Goal: Task Accomplishment & Management: Manage account settings

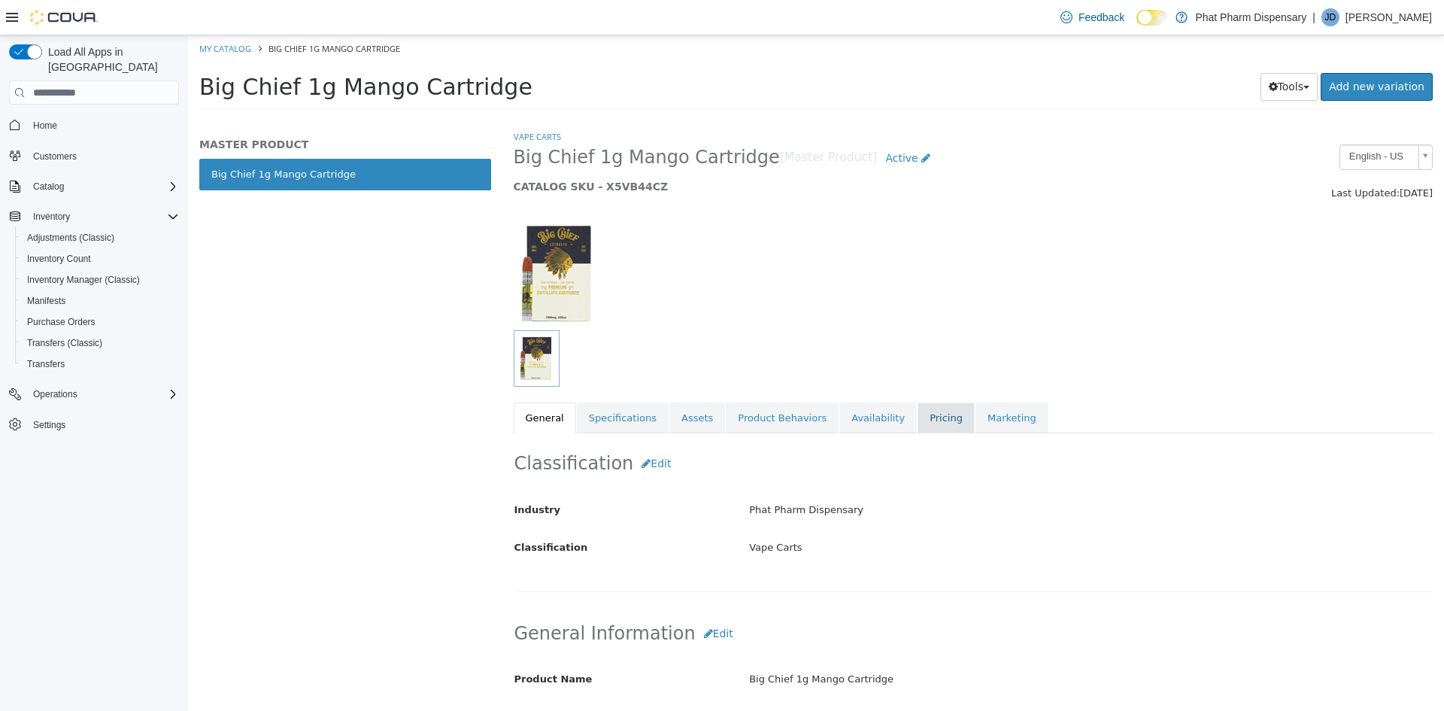
click at [917, 420] on link "Pricing" at bounding box center [945, 418] width 57 height 32
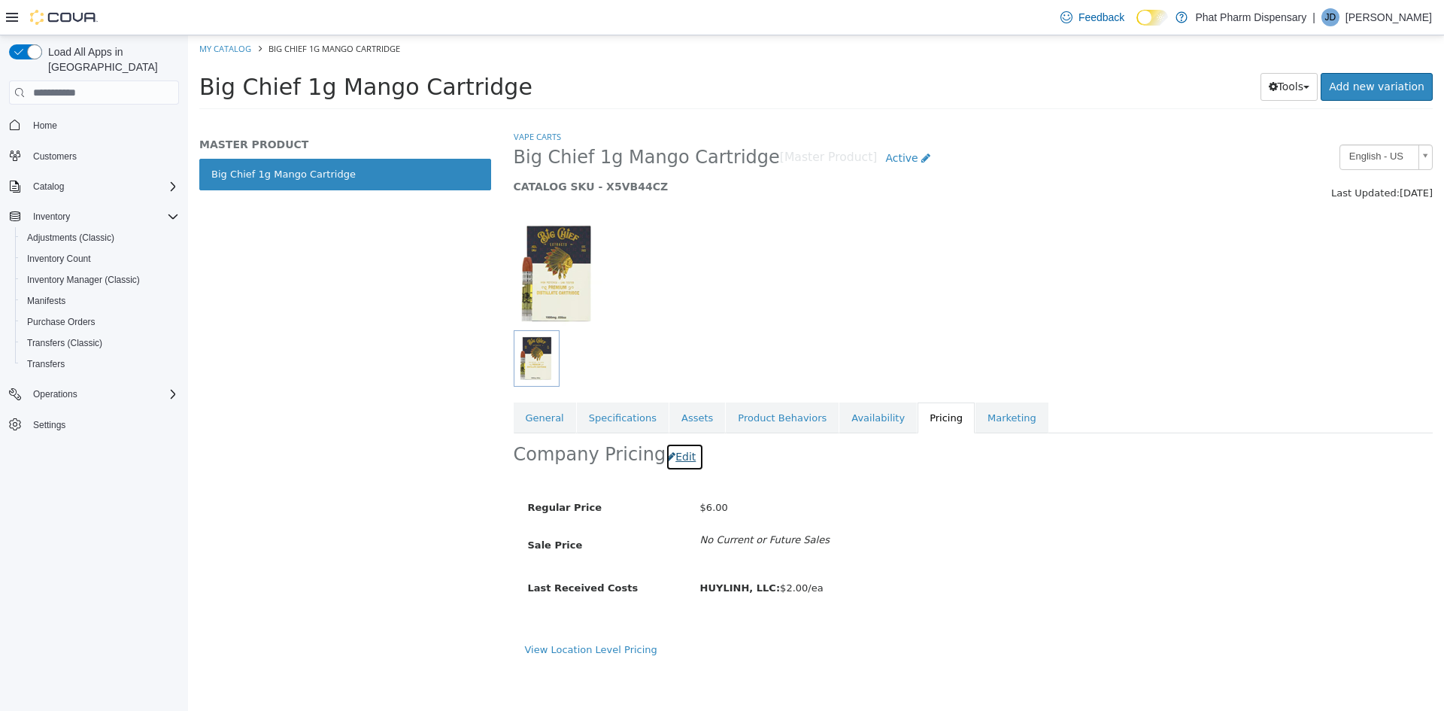
click at [669, 456] on button "Edit" at bounding box center [684, 457] width 38 height 28
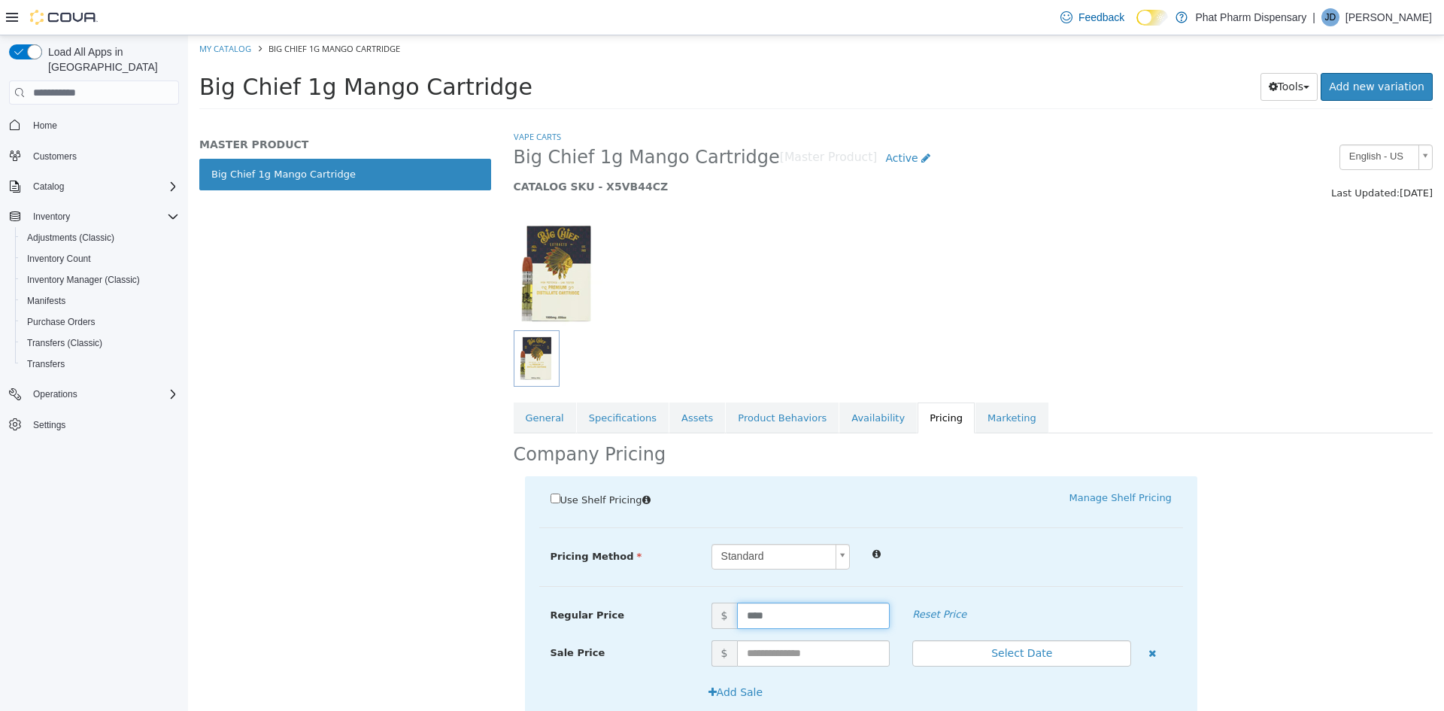
drag, startPoint x: 775, startPoint y: 608, endPoint x: 638, endPoint y: 615, distance: 137.0
click at [673, 621] on div "Regular Price $ **** Reset Price" at bounding box center [861, 615] width 644 height 26
type input "*"
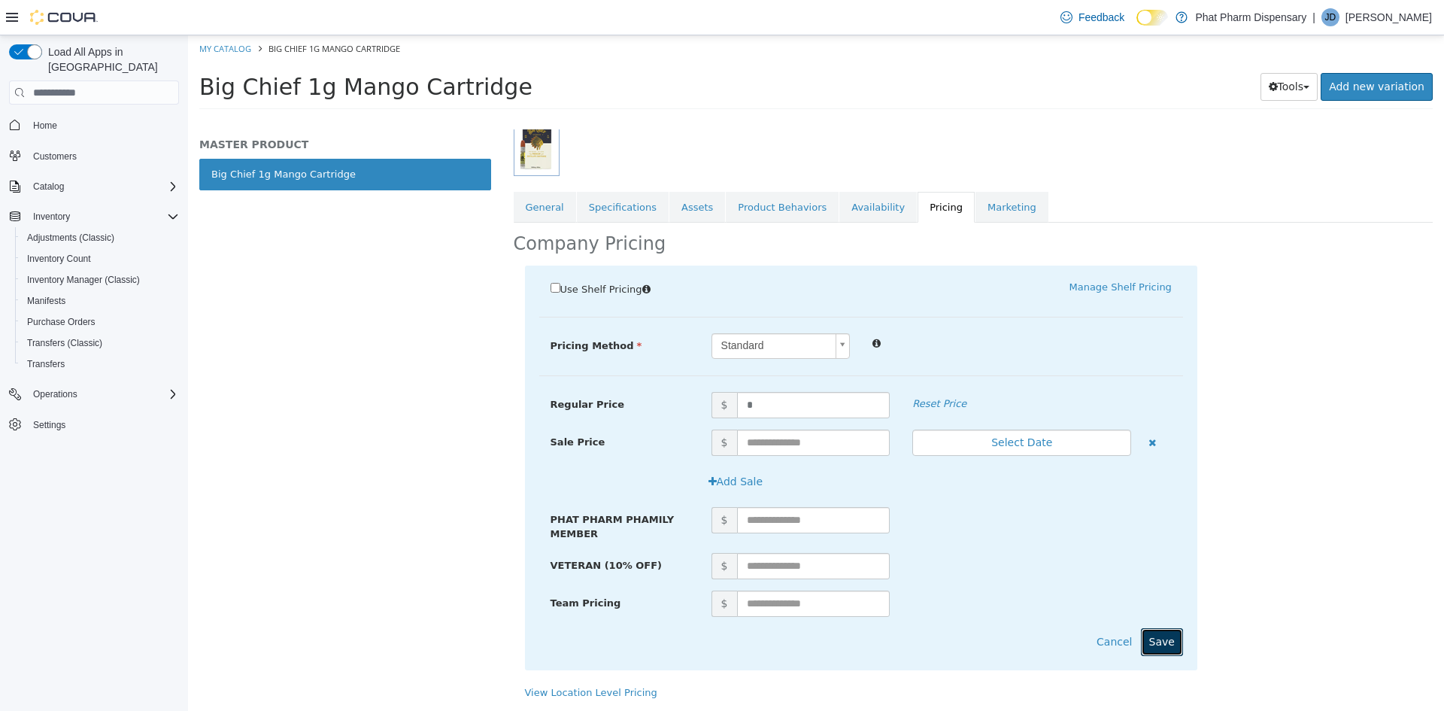
click at [1160, 642] on button "Save" at bounding box center [1162, 642] width 42 height 28
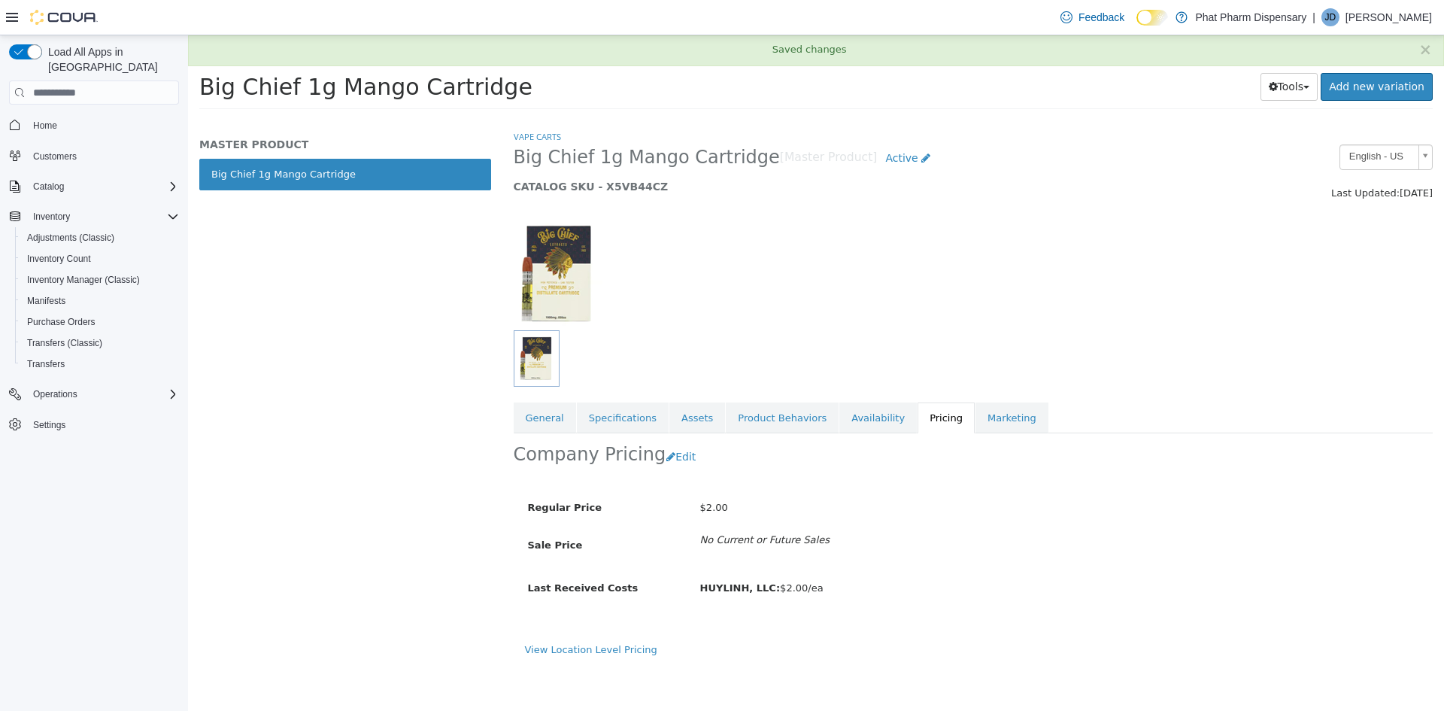
scroll to position [0, 0]
